Goal: Navigation & Orientation: Find specific page/section

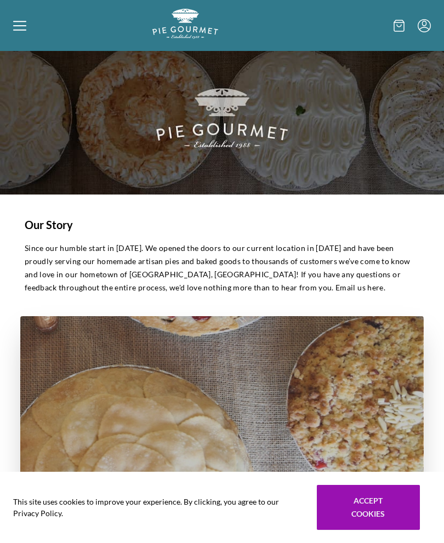
scroll to position [9, 0]
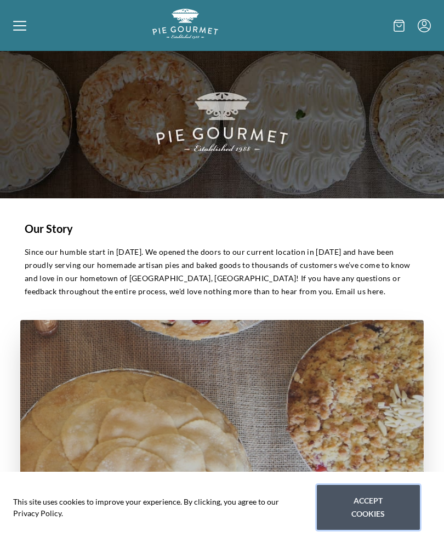
click at [397, 528] on button "Accept cookies" at bounding box center [368, 507] width 103 height 45
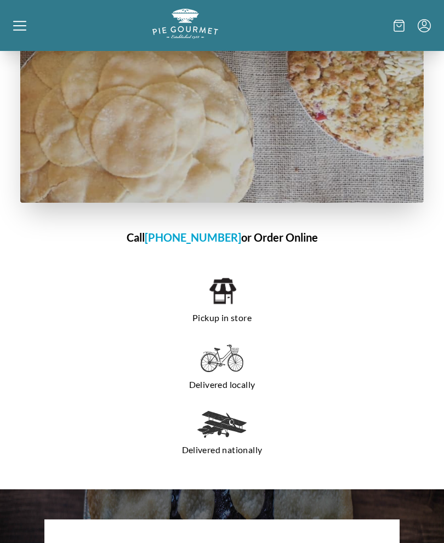
scroll to position [729, 0]
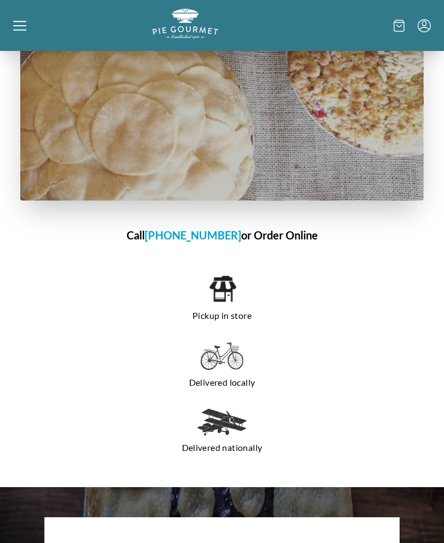
click at [229, 316] on p "Pickup in store" at bounding box center [222, 316] width 360 height 18
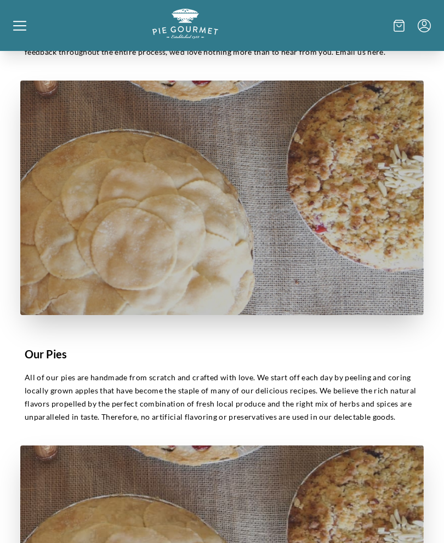
scroll to position [0, 0]
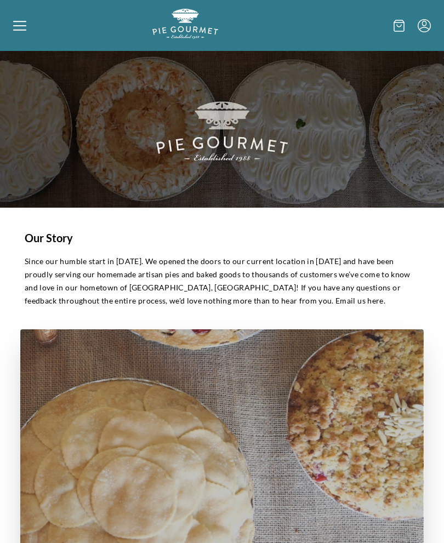
click at [16, 25] on icon at bounding box center [19, 25] width 13 height 1
click at [29, 21] on div "Home Shop" at bounding box center [222, 271] width 444 height 543
click at [18, 29] on icon at bounding box center [19, 25] width 13 height 13
click at [19, 31] on div "Home Shop" at bounding box center [222, 271] width 444 height 543
click at [29, 26] on div at bounding box center [82, 25] width 139 height 33
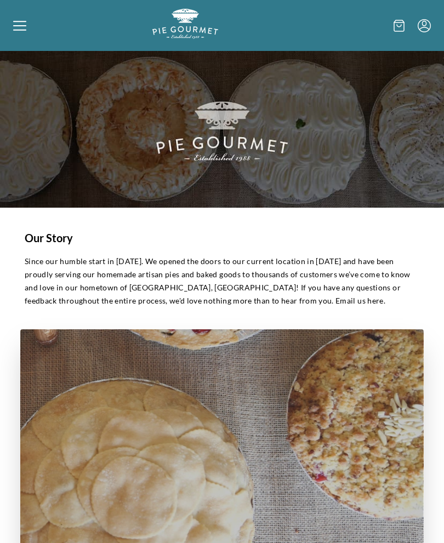
click at [24, 35] on div "Home Shop" at bounding box center [222, 271] width 444 height 543
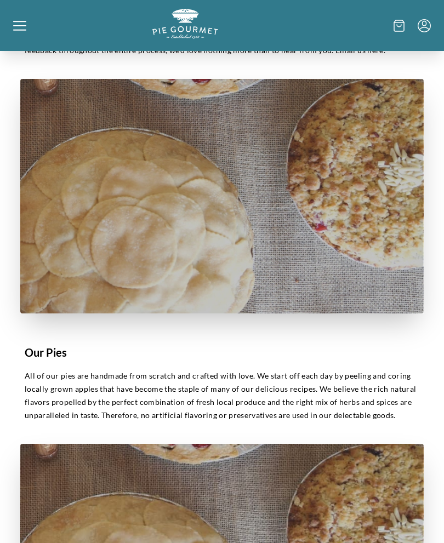
scroll to position [263, 0]
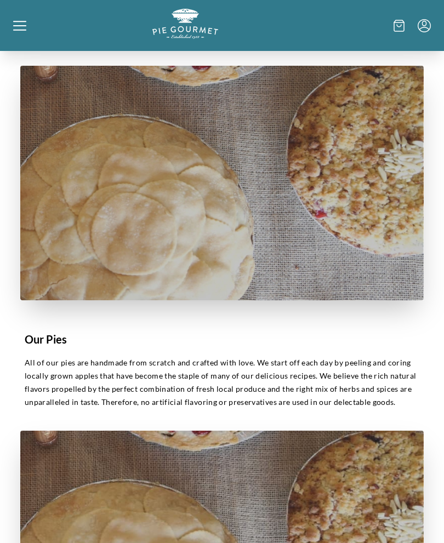
click at [352, 367] on p "All of our pies are handmade from scratch and crafted with love. We start off e…" at bounding box center [222, 383] width 395 height 53
click at [20, 24] on icon at bounding box center [19, 25] width 13 height 13
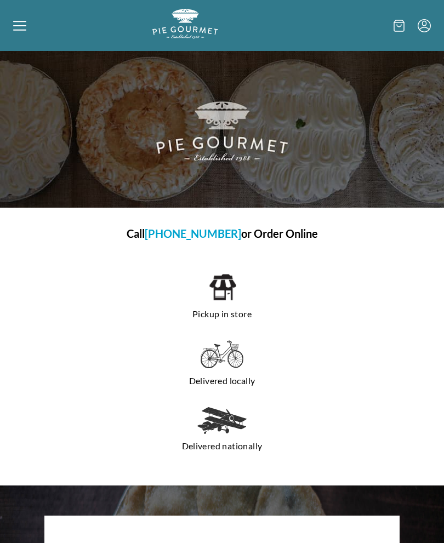
scroll to position [313, 0]
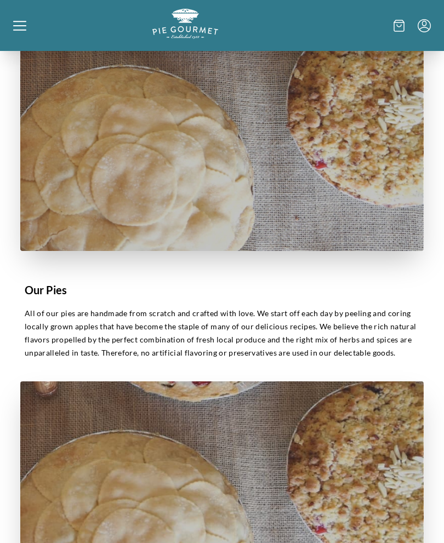
click at [24, 30] on icon at bounding box center [19, 29] width 13 height 1
